Goal: Navigation & Orientation: Find specific page/section

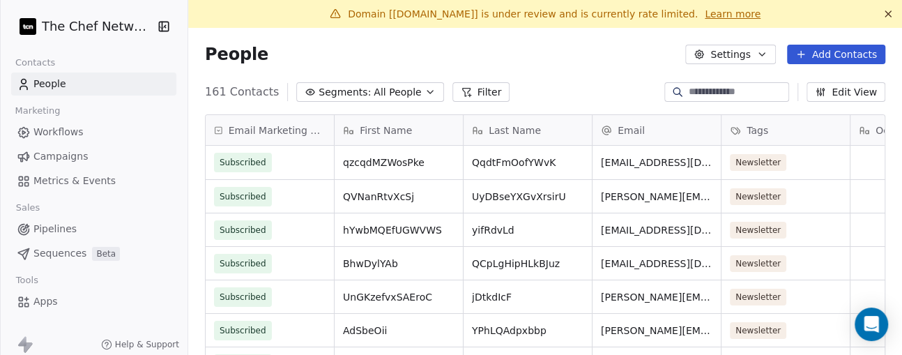
click at [66, 137] on span "Workflows" at bounding box center [58, 132] width 50 height 15
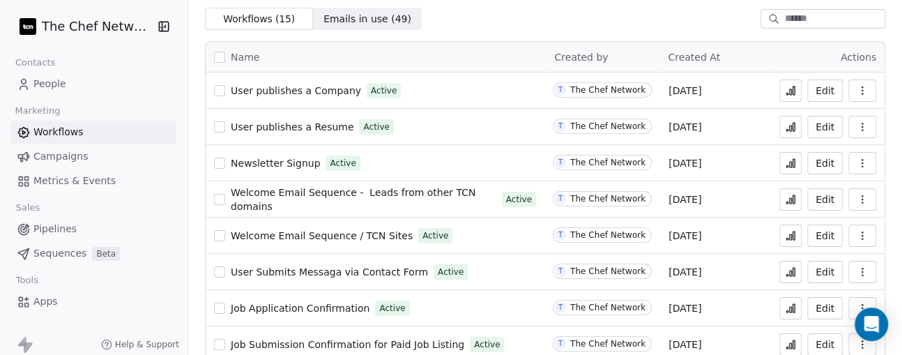
scroll to position [93, 0]
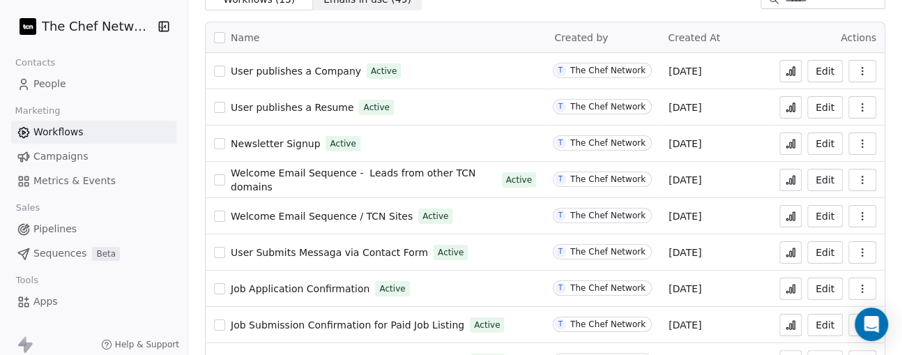
click at [789, 148] on icon at bounding box center [790, 143] width 11 height 11
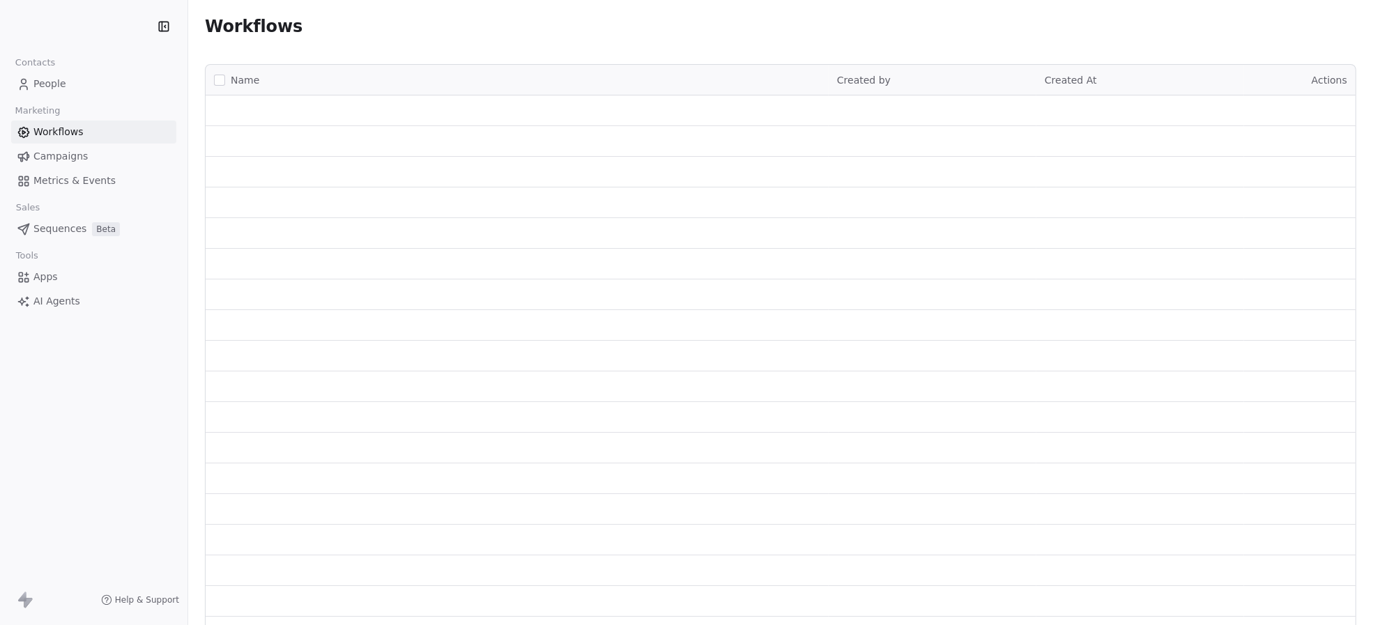
click at [58, 79] on span "People" at bounding box center [49, 84] width 33 height 15
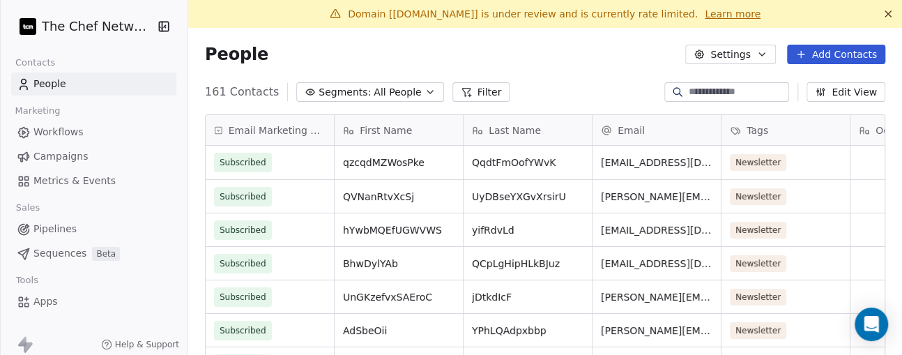
scroll to position [310, 699]
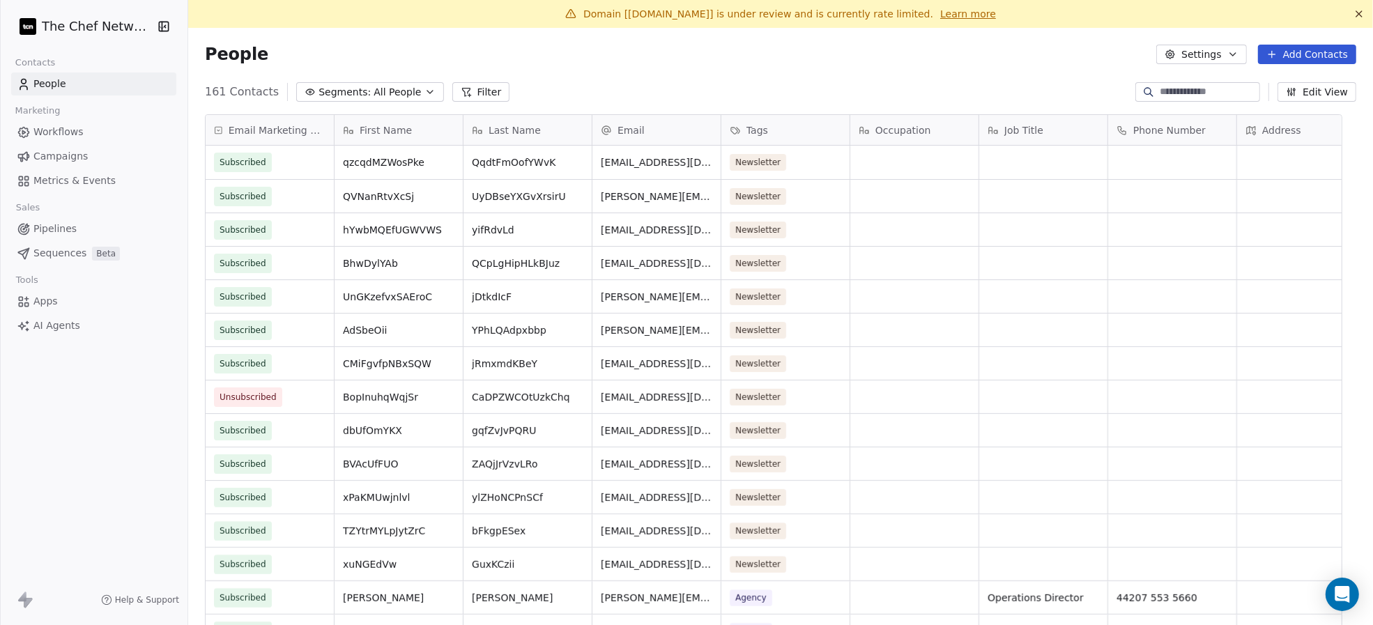
scroll to position [536, 1156]
click at [70, 135] on span "Workflows" at bounding box center [58, 132] width 50 height 15
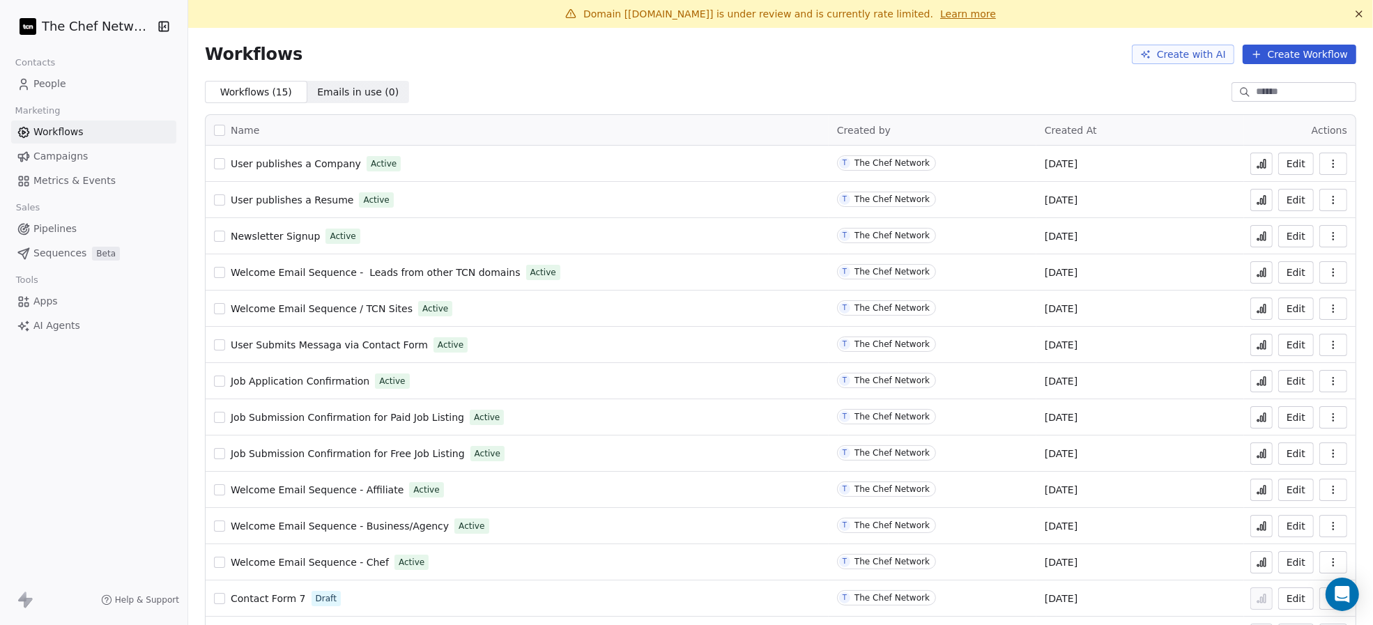
click at [66, 155] on span "Campaigns" at bounding box center [60, 156] width 54 height 15
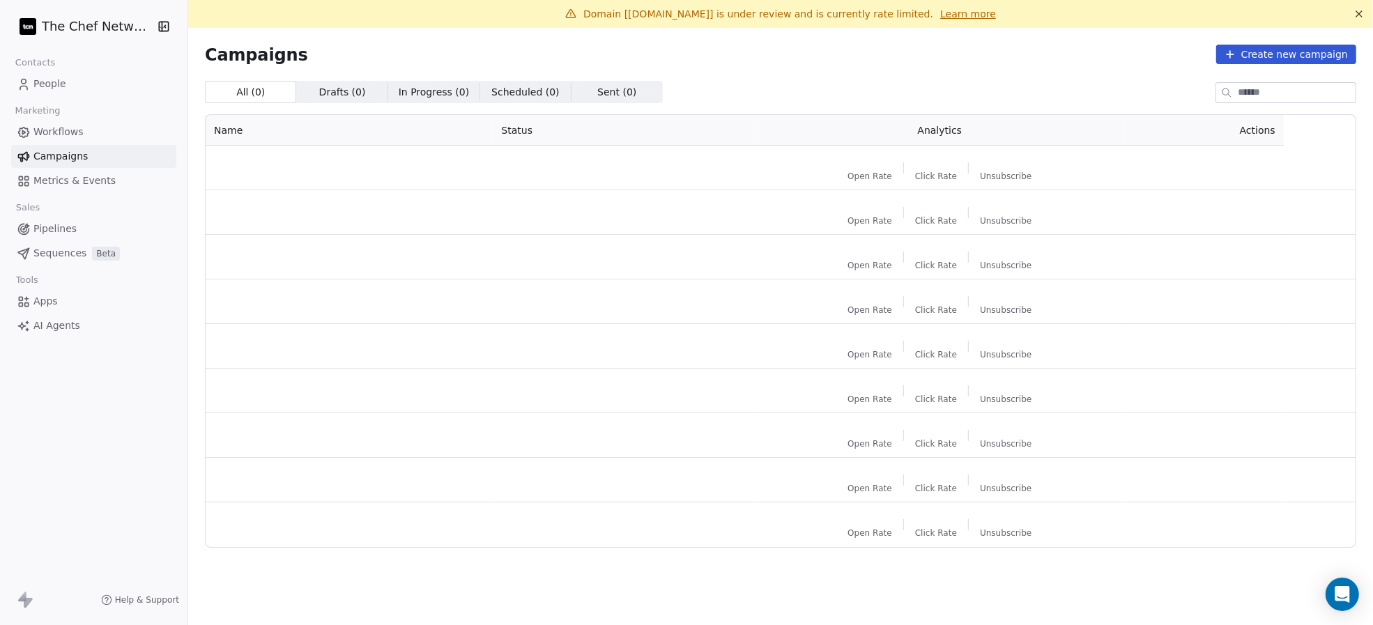
click at [66, 173] on span "Metrics & Events" at bounding box center [74, 180] width 82 height 15
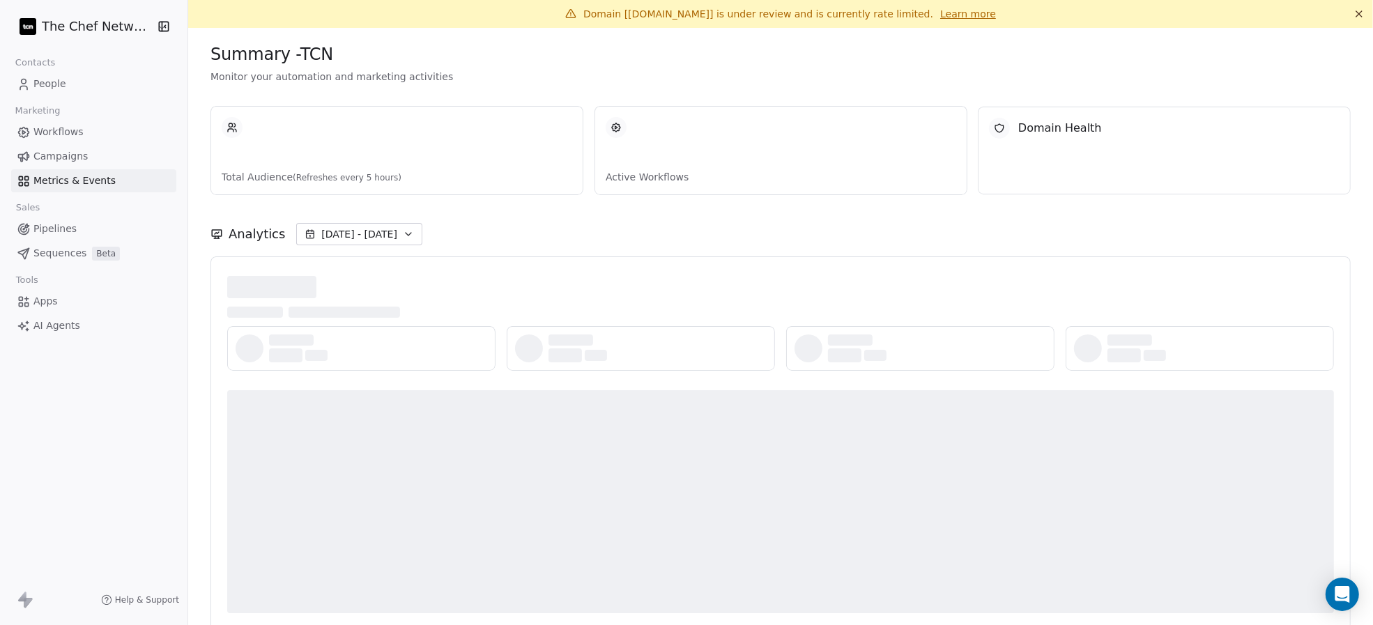
click at [66, 223] on span "Pipelines" at bounding box center [54, 229] width 43 height 15
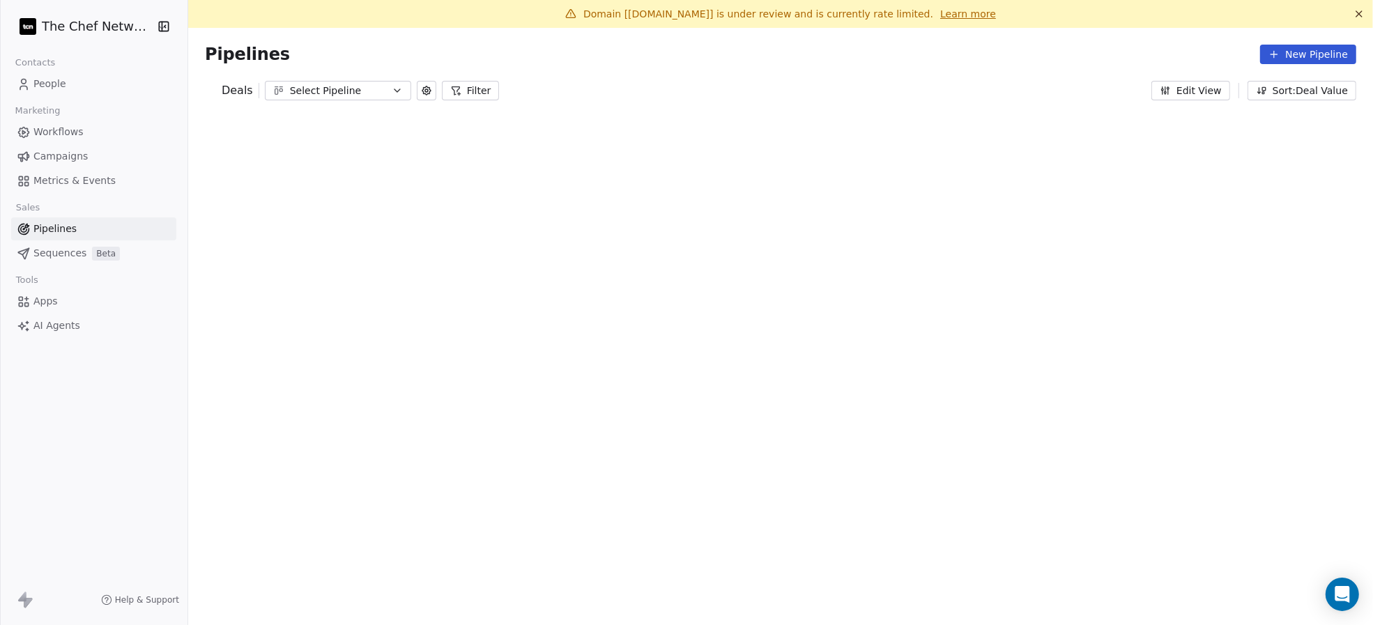
click at [68, 247] on div "The Chef Network Contacts People Marketing Workflows Campaigns Metrics & Events…" at bounding box center [686, 312] width 1373 height 625
click at [61, 319] on span "AI Agents" at bounding box center [56, 325] width 47 height 15
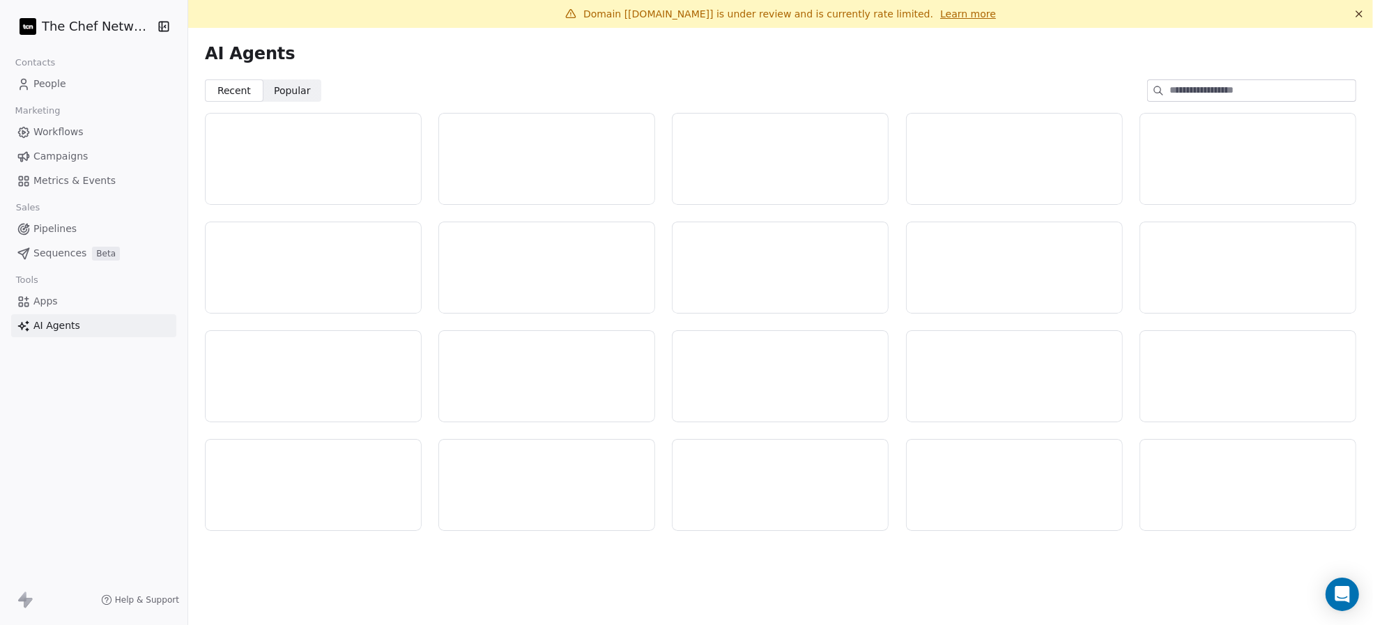
click at [61, 303] on link "Apps" at bounding box center [93, 301] width 165 height 23
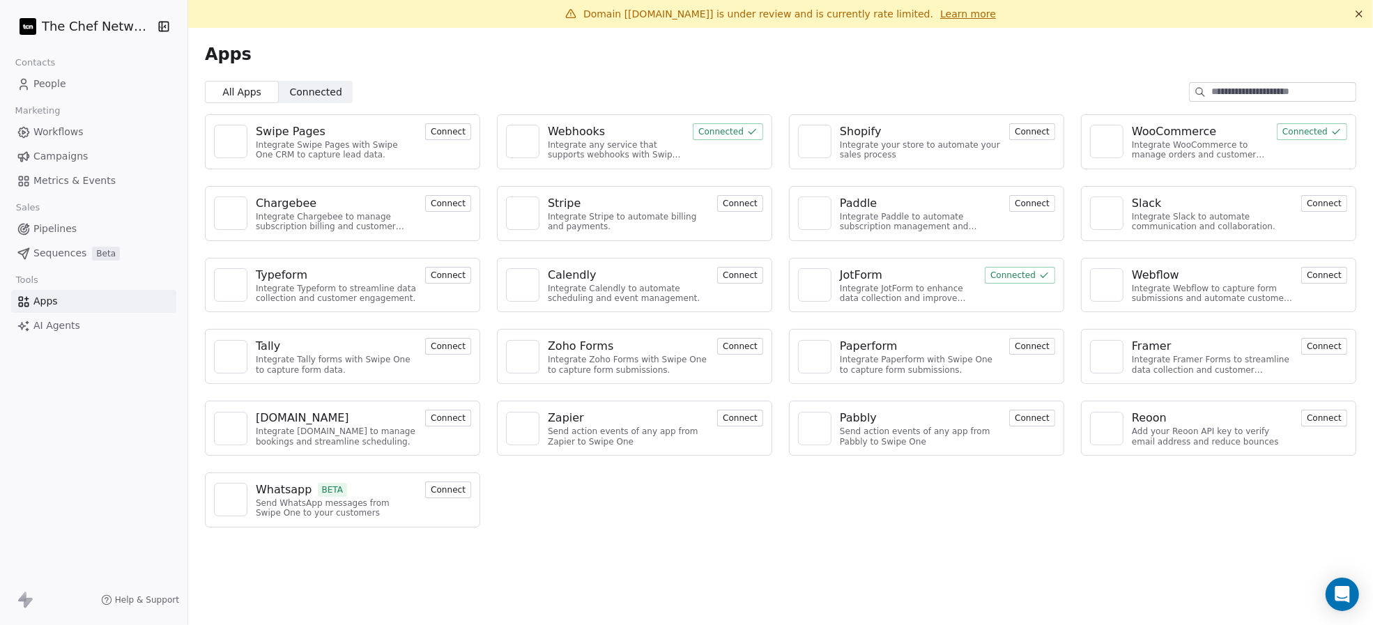
click at [770, 367] on div "Swipe Pages Integrate Swipe Pages with Swipe One CRM to capture lead data. Conn…" at bounding box center [780, 320] width 1185 height 435
click at [86, 82] on link "People" at bounding box center [93, 83] width 165 height 23
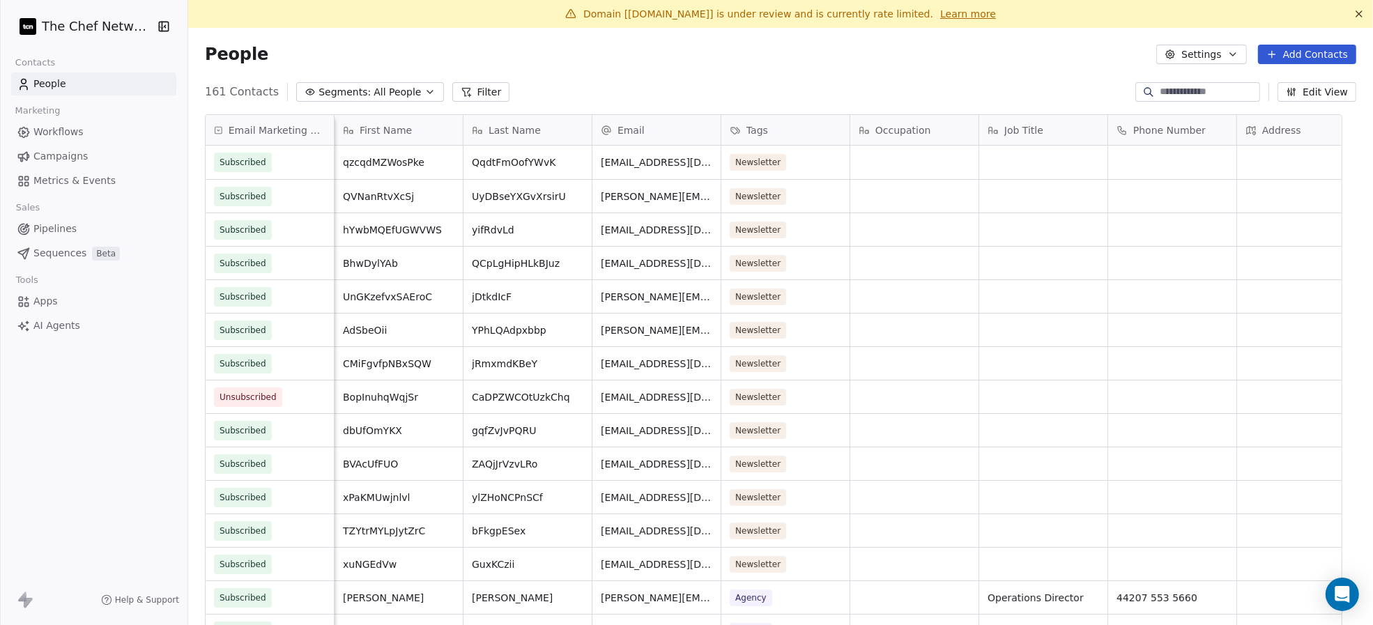
scroll to position [0, 626]
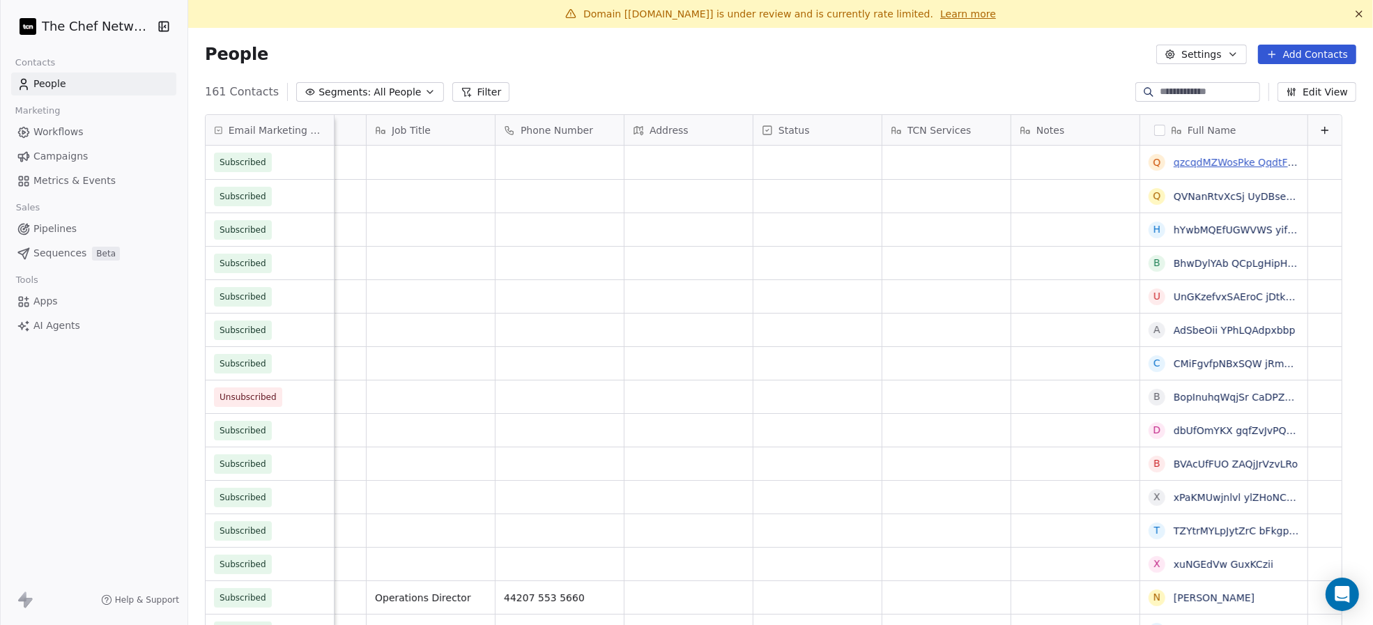
click at [914, 162] on link "qzcqdMZWosPke QqdtFmOofYWvK" at bounding box center [1257, 162] width 169 height 11
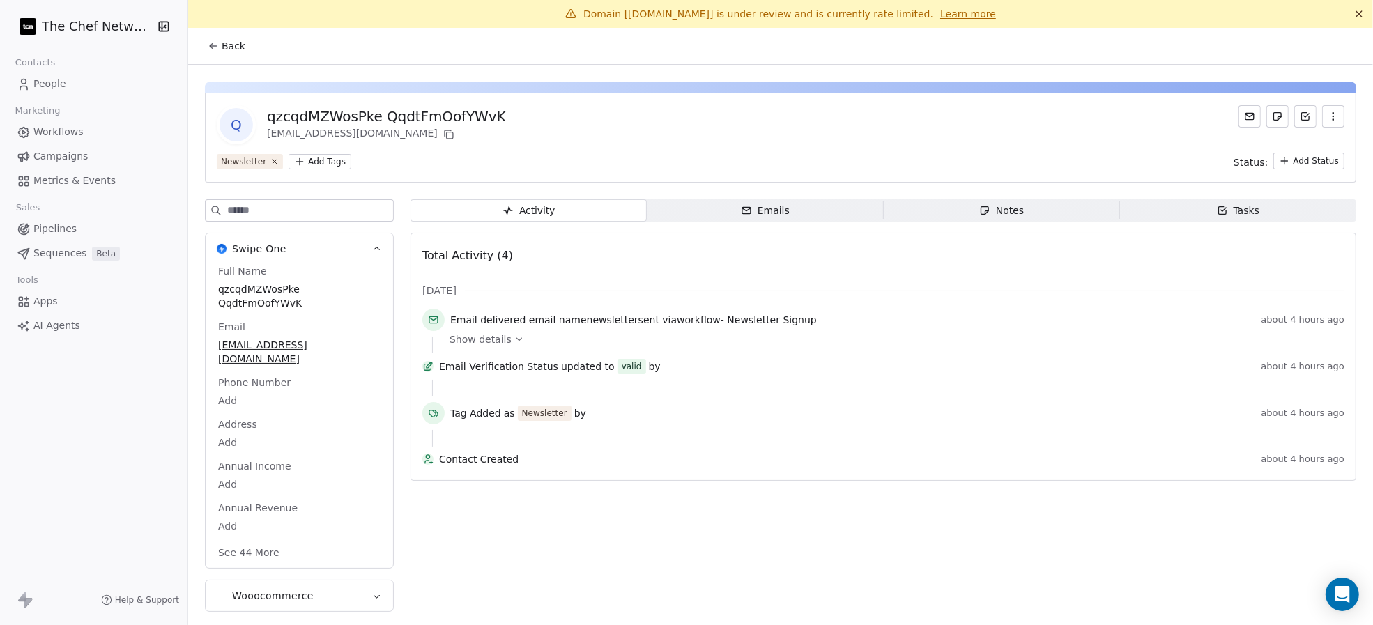
click at [748, 318] on span "Newsletter Signup" at bounding box center [771, 319] width 89 height 11
click at [504, 337] on span "Show details" at bounding box center [480, 339] width 62 height 14
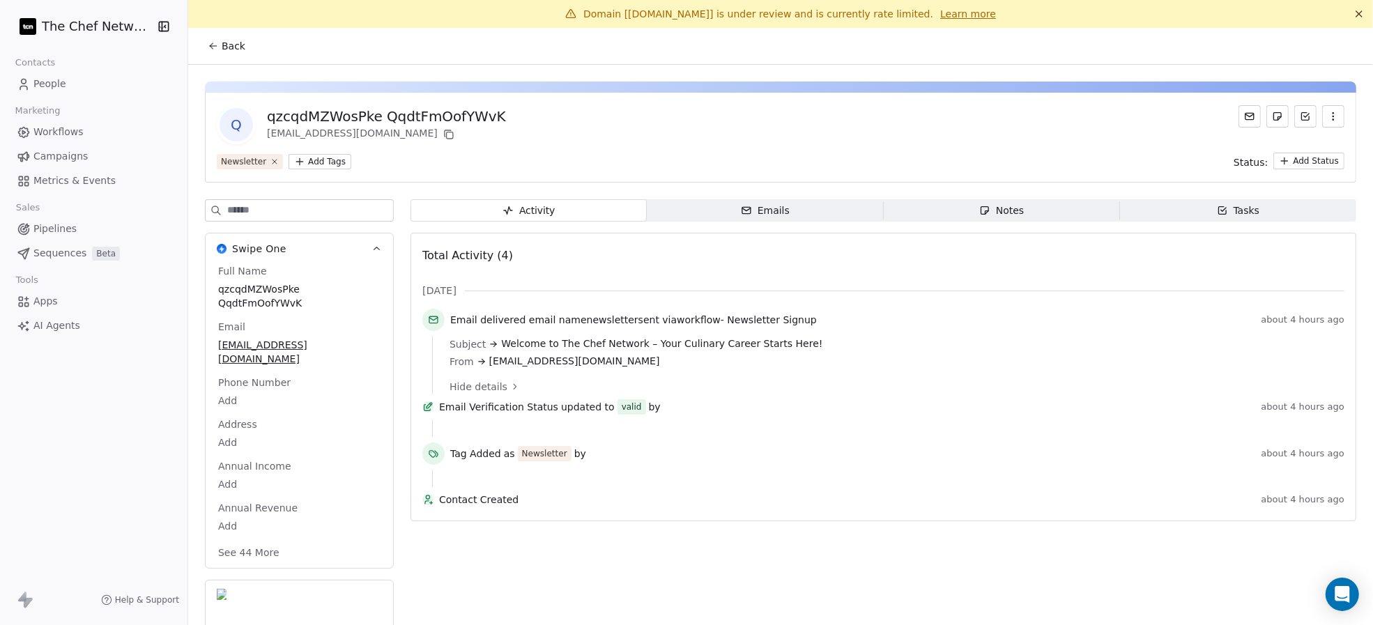
click at [490, 367] on span "Hide details" at bounding box center [478, 387] width 58 height 14
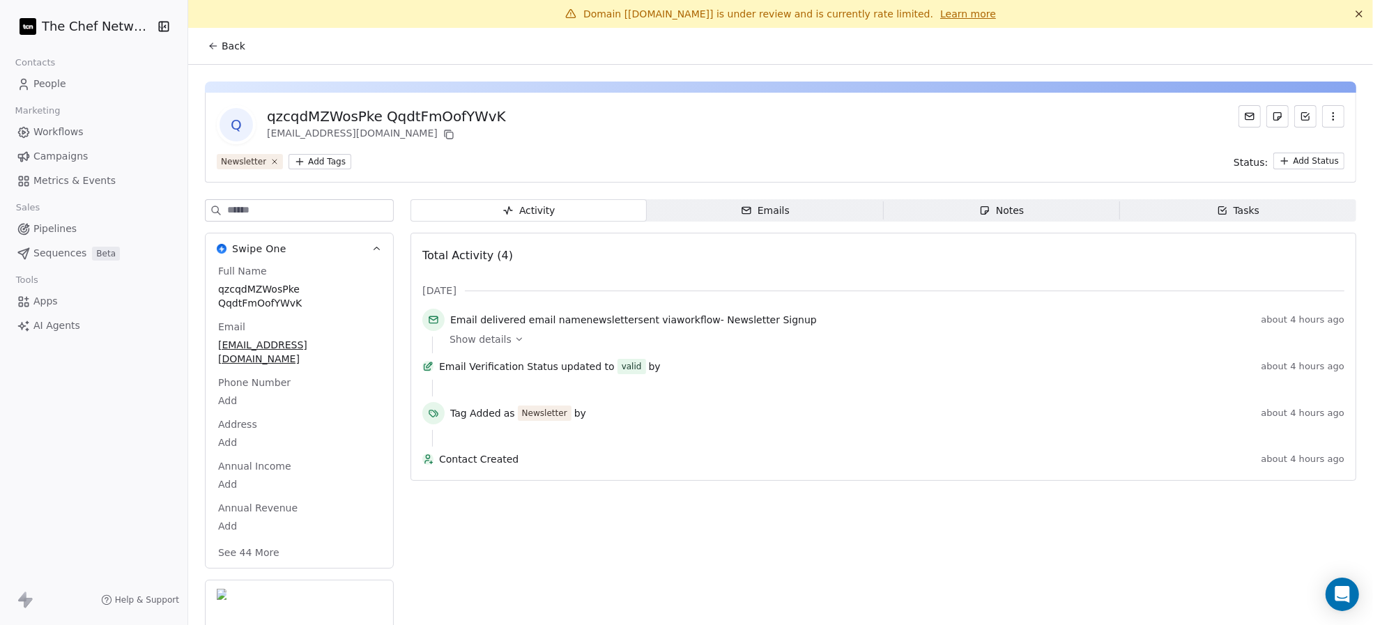
click at [208, 43] on icon at bounding box center [213, 45] width 11 height 11
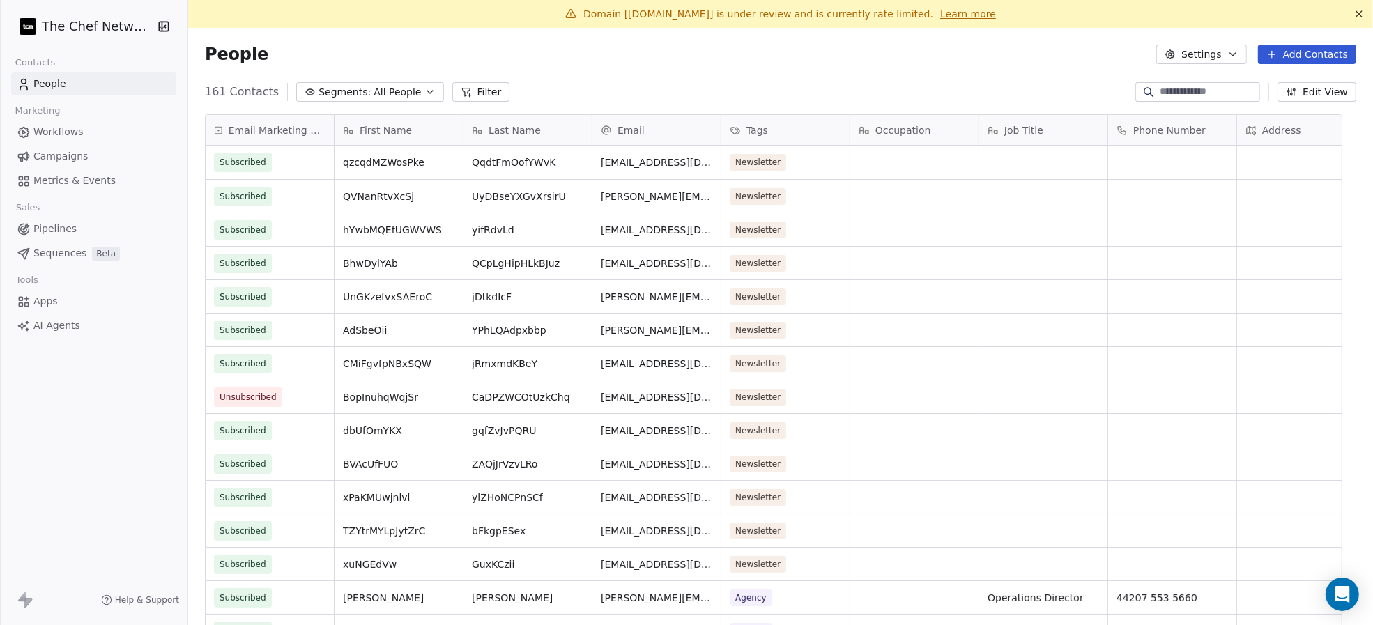
click at [77, 128] on span "Workflows" at bounding box center [58, 132] width 50 height 15
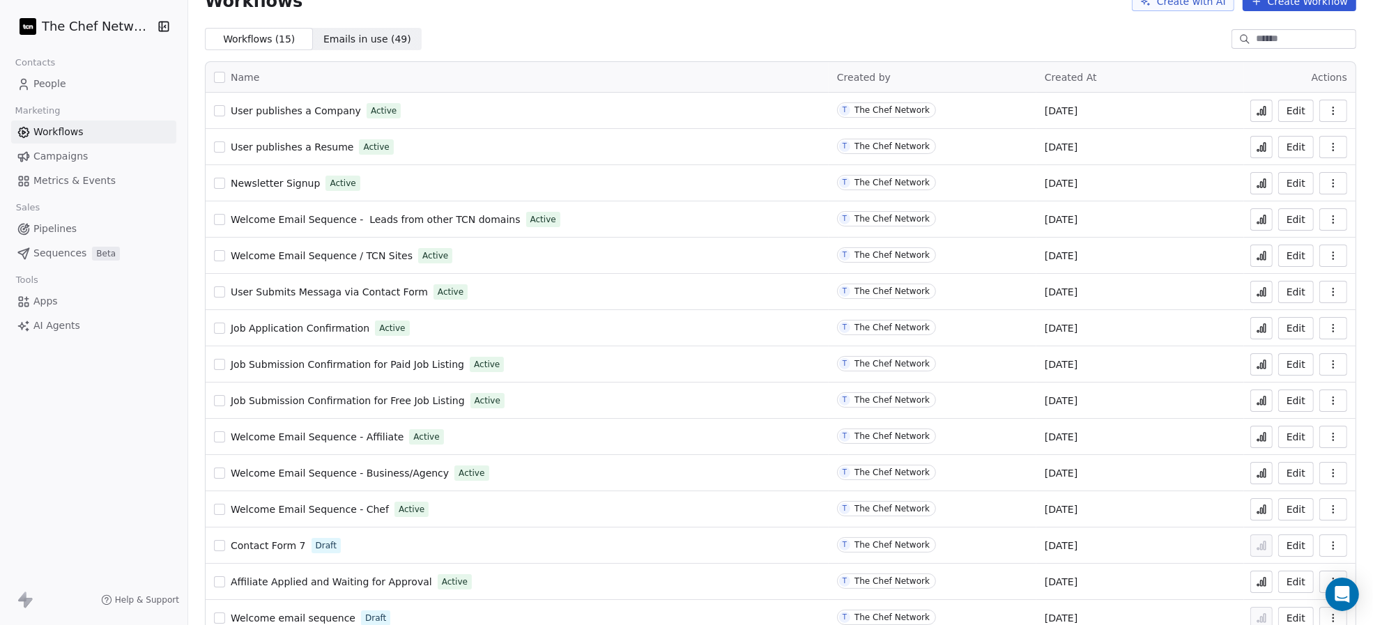
scroll to position [75, 0]
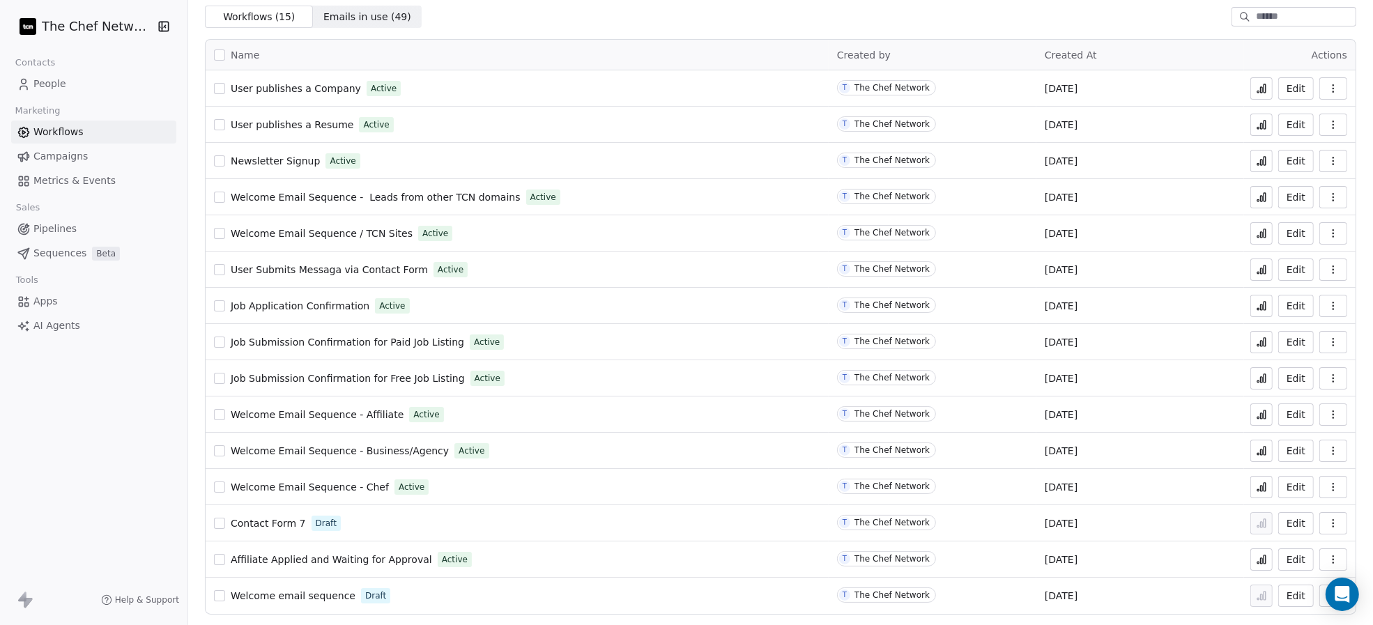
click at [279, 158] on span "Newsletter Signup" at bounding box center [275, 160] width 89 height 11
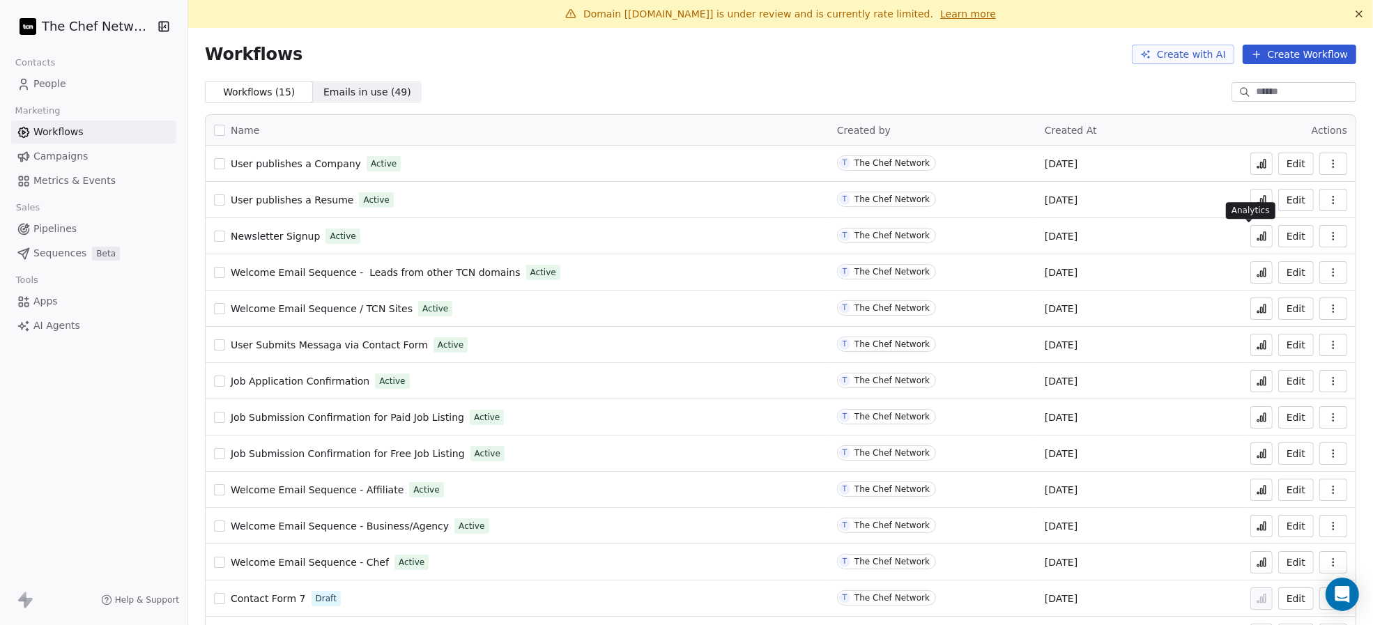
click at [1254, 236] on button at bounding box center [1261, 236] width 22 height 22
